Goal: Task Accomplishment & Management: Use online tool/utility

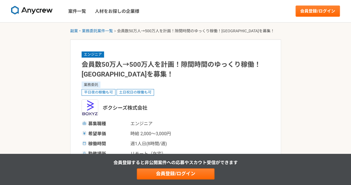
scroll to position [83, 0]
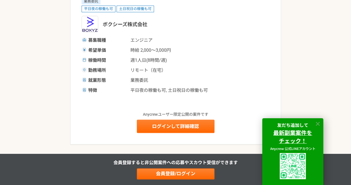
click at [318, 122] on icon at bounding box center [318, 124] width 6 height 6
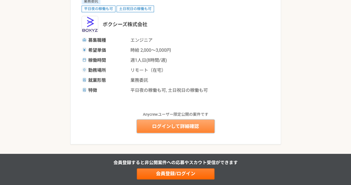
click at [196, 123] on link "ログインして詳細確認" at bounding box center [176, 125] width 78 height 13
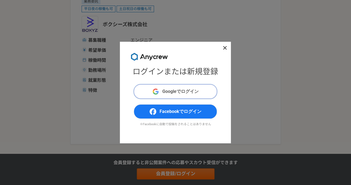
click at [193, 90] on span "Googleでログイン" at bounding box center [180, 91] width 36 height 7
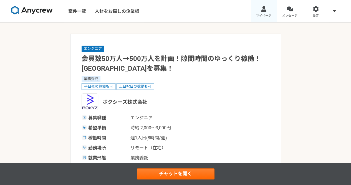
click at [267, 14] on span "マイページ" at bounding box center [263, 16] width 15 height 4
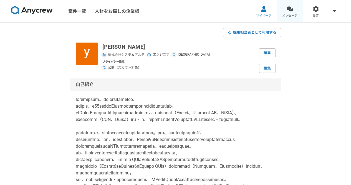
click at [289, 12] on div at bounding box center [290, 9] width 6 height 6
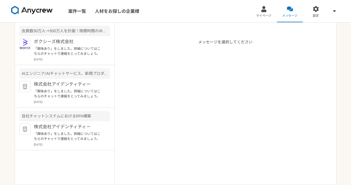
click at [34, 10] on img at bounding box center [32, 10] width 42 height 9
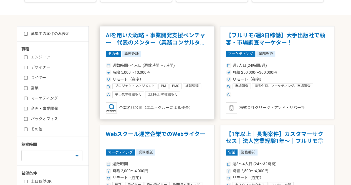
scroll to position [111, 0]
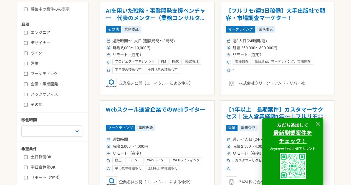
click at [42, 32] on label "エンジニア" at bounding box center [56, 33] width 64 height 6
click at [28, 32] on input "エンジニア" at bounding box center [26, 33] width 4 height 4
checkbox input "true"
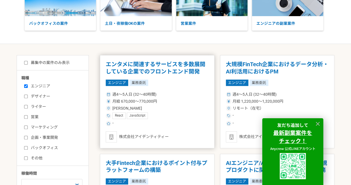
scroll to position [83, 0]
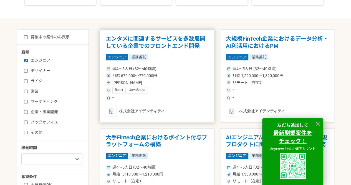
click at [177, 39] on h1 "エンタメに関連するサービスを多数展開している企業でのフロントエンド開発" at bounding box center [157, 42] width 103 height 14
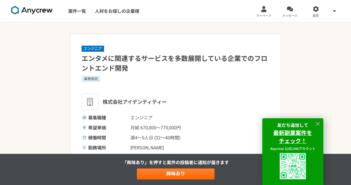
scroll to position [83, 0]
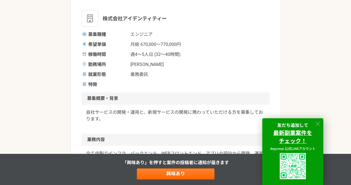
click at [319, 122] on icon at bounding box center [318, 124] width 4 height 4
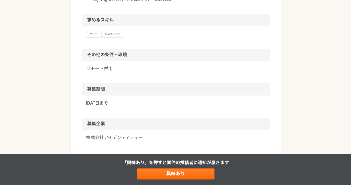
scroll to position [417, 0]
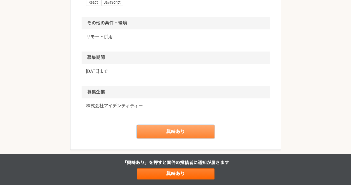
click at [182, 134] on link "興味あり" at bounding box center [176, 131] width 78 height 13
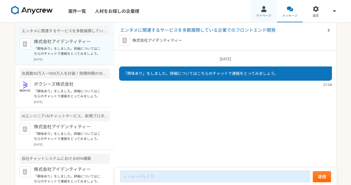
click at [258, 12] on link "マイページ" at bounding box center [264, 11] width 26 height 22
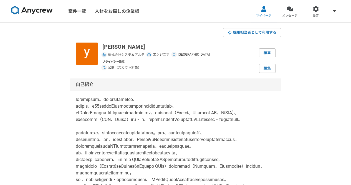
click at [41, 7] on img at bounding box center [32, 10] width 42 height 9
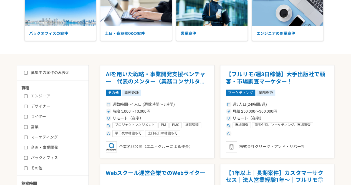
scroll to position [56, 0]
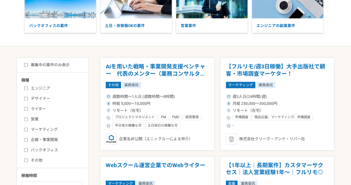
click at [47, 86] on label "エンジニア" at bounding box center [56, 88] width 64 height 6
click at [28, 86] on input "エンジニア" at bounding box center [26, 88] width 4 height 4
checkbox input "true"
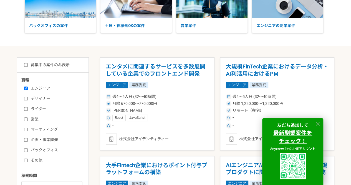
click at [317, 125] on icon at bounding box center [318, 124] width 6 height 6
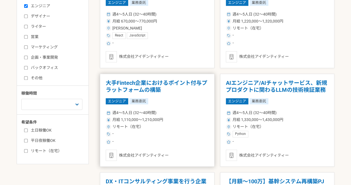
scroll to position [222, 0]
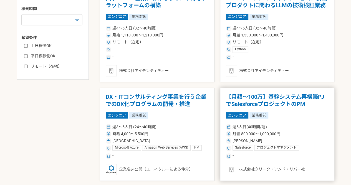
click at [279, 95] on h1 "【月額～100万】基幹システム再構築PJでSalesforceプロジェクトのPM" at bounding box center [277, 100] width 103 height 14
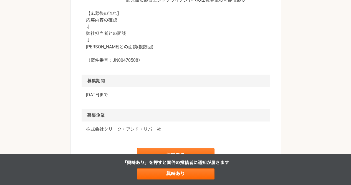
scroll to position [611, 0]
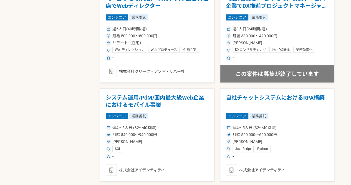
scroll to position [555, 0]
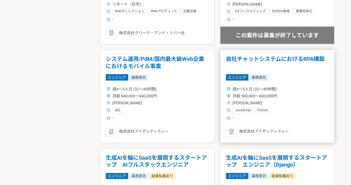
click at [266, 63] on h1 "自社チャットシステムにおけるRPA構築" at bounding box center [277, 63] width 103 height 14
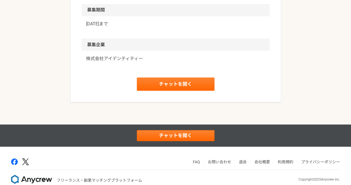
scroll to position [481, 0]
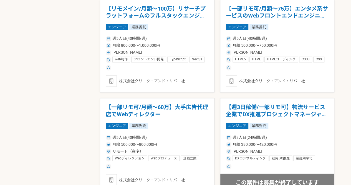
scroll to position [444, 0]
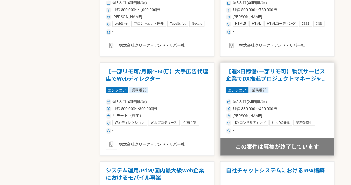
click at [273, 76] on h1 "【週3日稼働/一部リモ可】物流サービス企業でDX推進プロジェクトマネージャー！" at bounding box center [277, 75] width 103 height 14
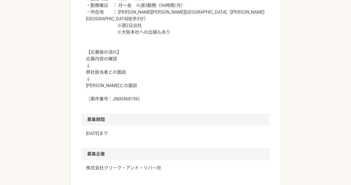
scroll to position [611, 0]
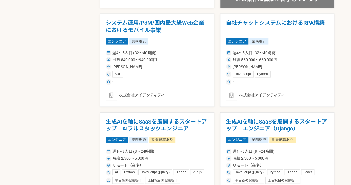
scroll to position [639, 0]
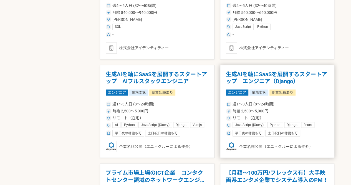
click at [268, 75] on h1 "生成AIを軸にSaaSを展開するスタートアップ　エンジニア（Django）" at bounding box center [277, 78] width 103 height 14
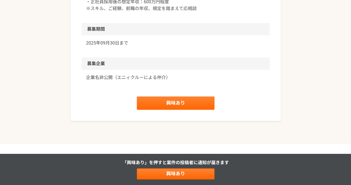
scroll to position [844, 0]
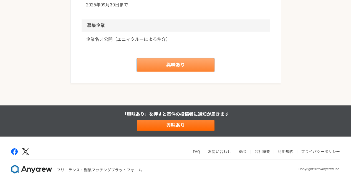
click at [192, 72] on link "興味あり" at bounding box center [176, 64] width 78 height 13
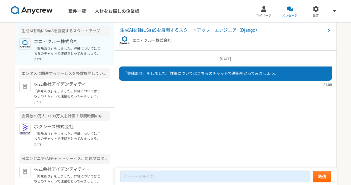
click at [225, 76] on div "「興味あり」をしました。詳細についてはこちらのチャットで連絡をとってみましょう。" at bounding box center [225, 73] width 213 height 14
click at [183, 28] on span "生成AIを軸にSaaSを展開するスタートアップ　エンジニア（Django）" at bounding box center [222, 30] width 205 height 7
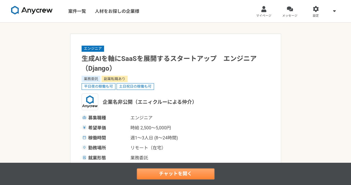
click at [178, 176] on link "チャットを開く" at bounding box center [176, 173] width 78 height 11
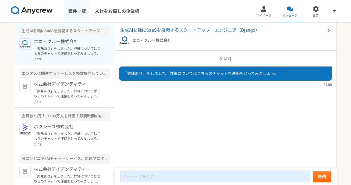
click at [80, 9] on link "案件一覧" at bounding box center [77, 11] width 27 height 22
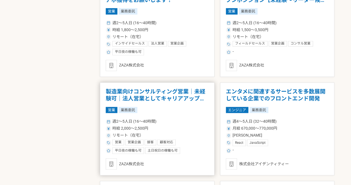
scroll to position [417, 0]
